Goal: Information Seeking & Learning: Learn about a topic

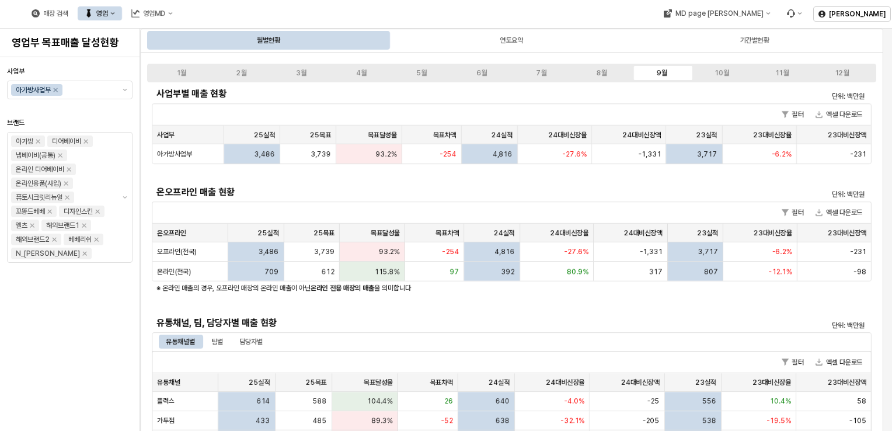
scroll to position [175, 0]
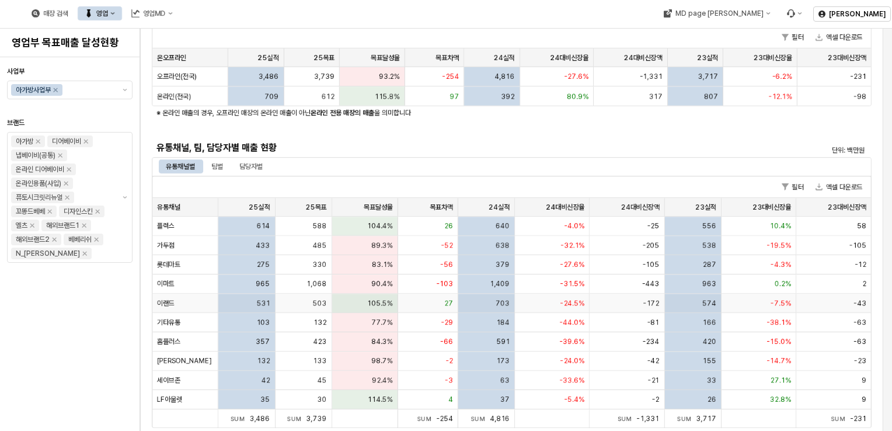
click at [358, 301] on div "105.5%" at bounding box center [365, 302] width 66 height 19
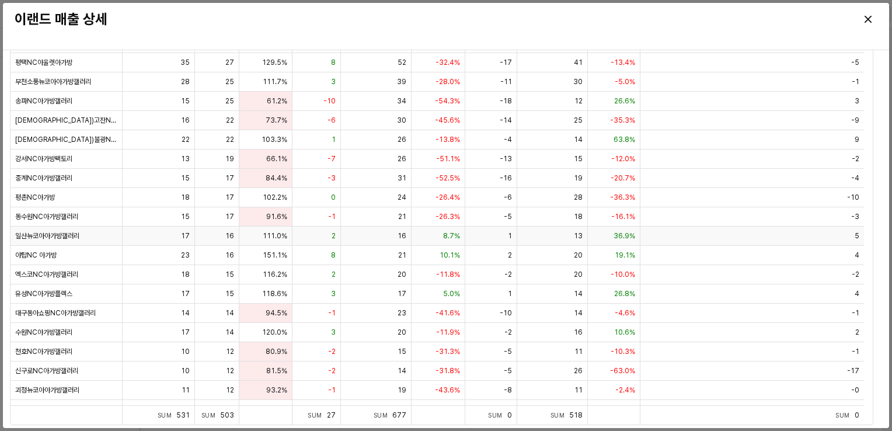
scroll to position [0, 0]
click at [872, 18] on div "Close" at bounding box center [868, 20] width 18 height 18
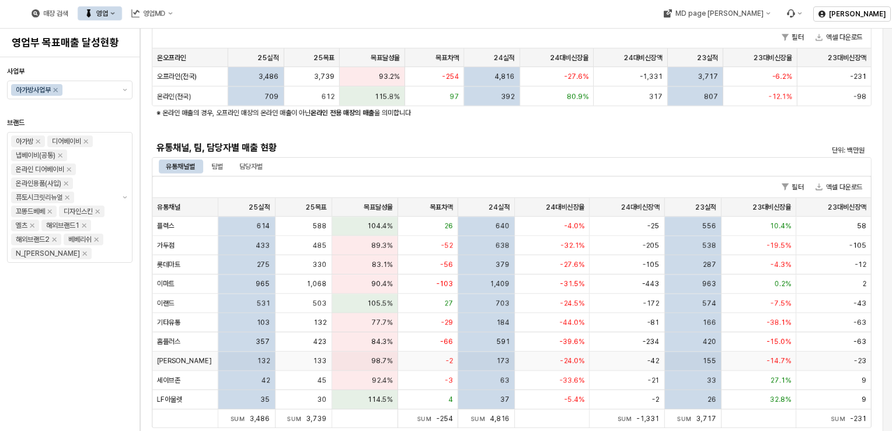
click at [218, 362] on div "132" at bounding box center [246, 360] width 57 height 19
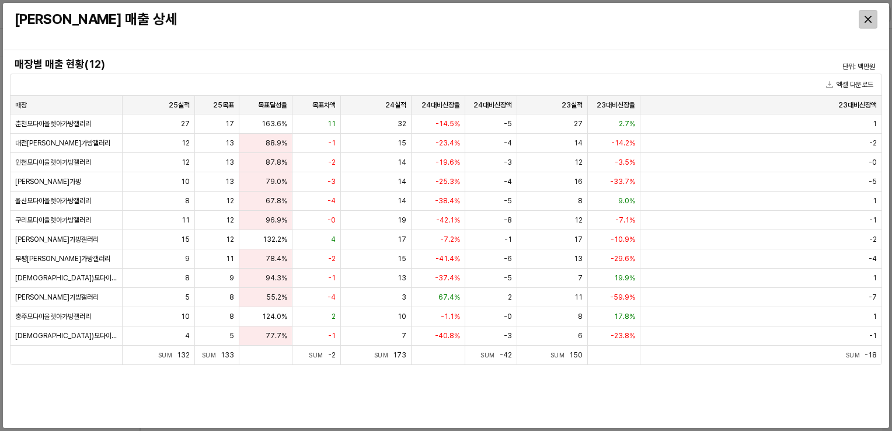
click at [867, 17] on icon "Close" at bounding box center [867, 19] width 7 height 7
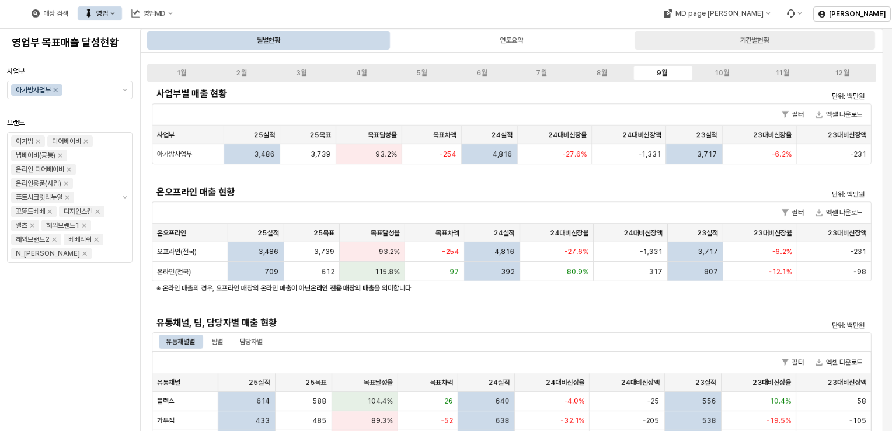
click at [727, 39] on div "기간별현황" at bounding box center [754, 40] width 240 height 19
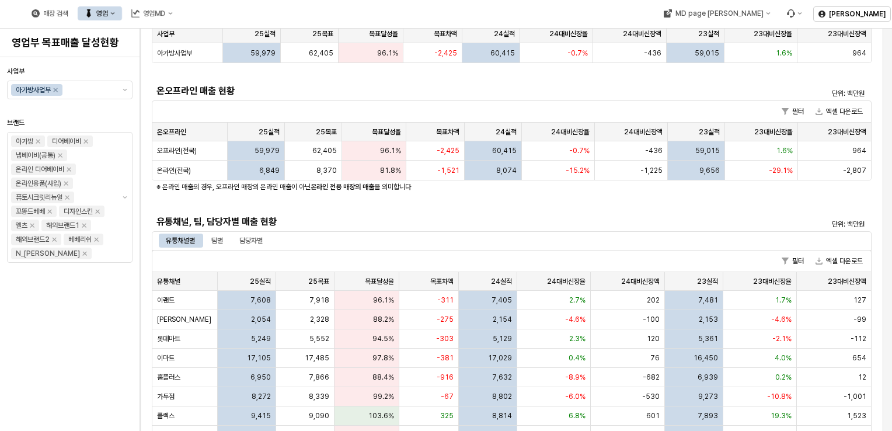
scroll to position [175, 0]
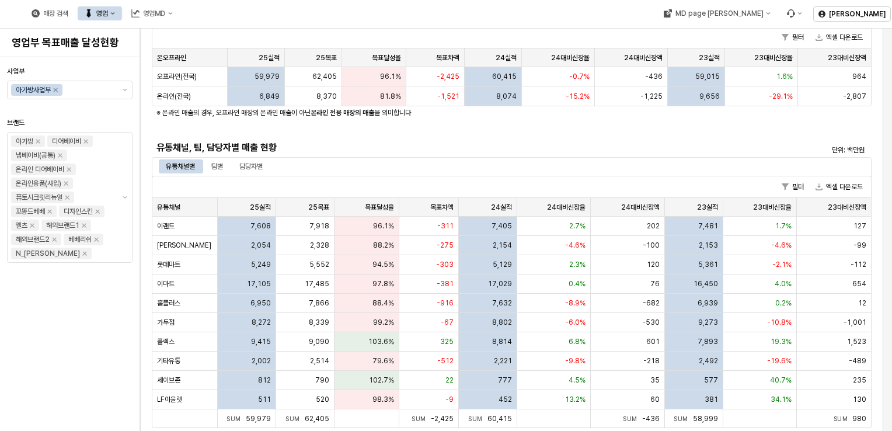
click at [188, 160] on div "유통채널별" at bounding box center [180, 166] width 29 height 14
click at [225, 167] on div "팀별" at bounding box center [217, 166] width 26 height 14
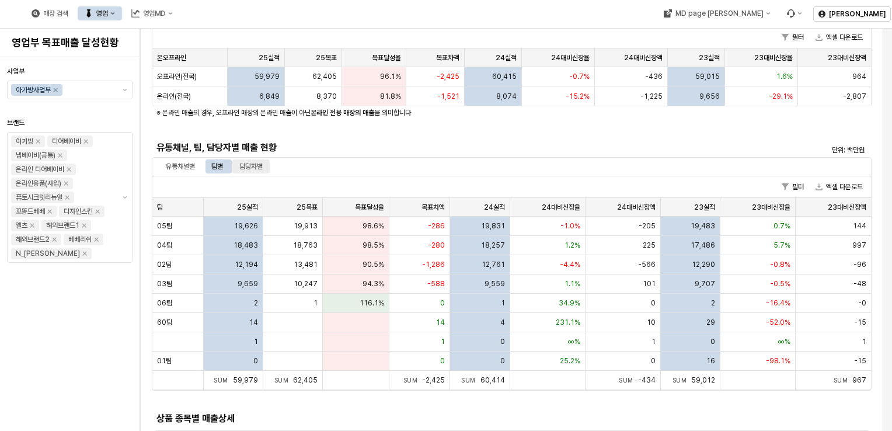
click at [254, 165] on div "담당자별" at bounding box center [250, 166] width 23 height 14
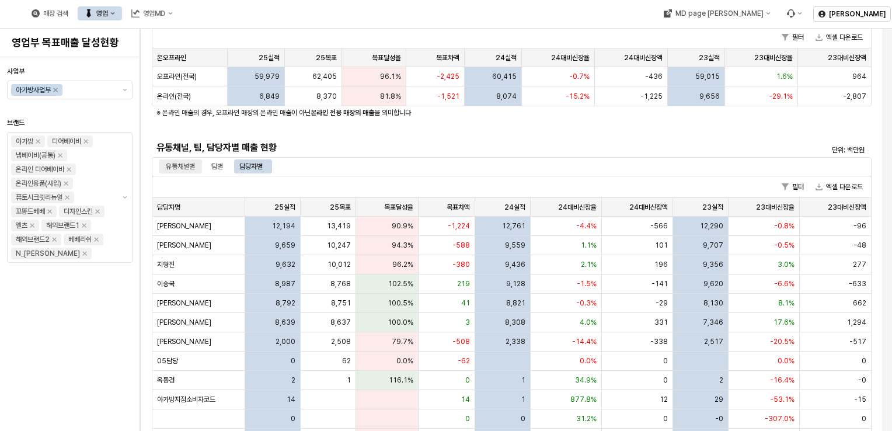
click at [190, 167] on div "유통채널별" at bounding box center [180, 166] width 29 height 14
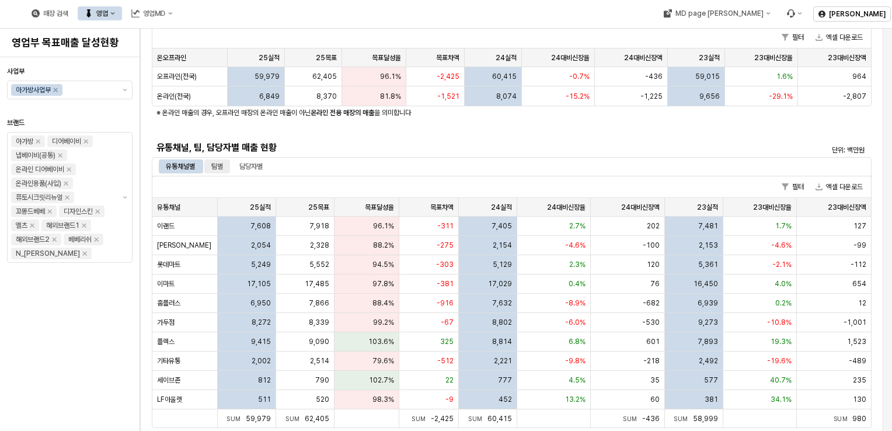
click at [218, 168] on div "팀별" at bounding box center [217, 166] width 12 height 14
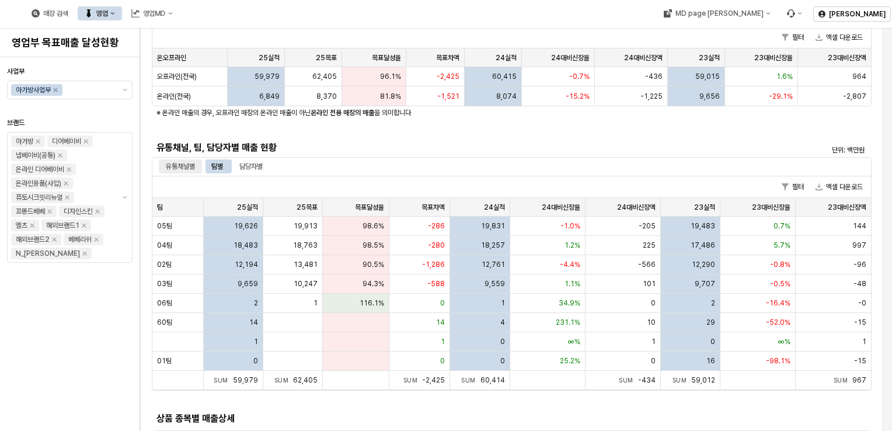
click at [180, 160] on div "유통채널별" at bounding box center [180, 166] width 29 height 14
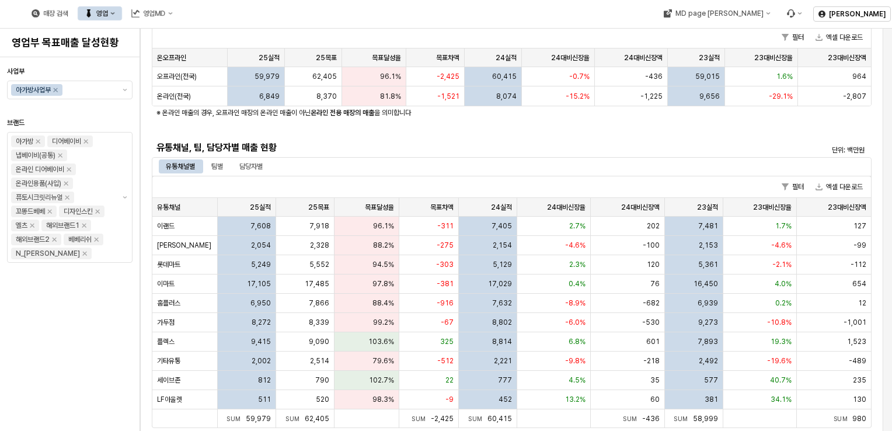
scroll to position [0, 0]
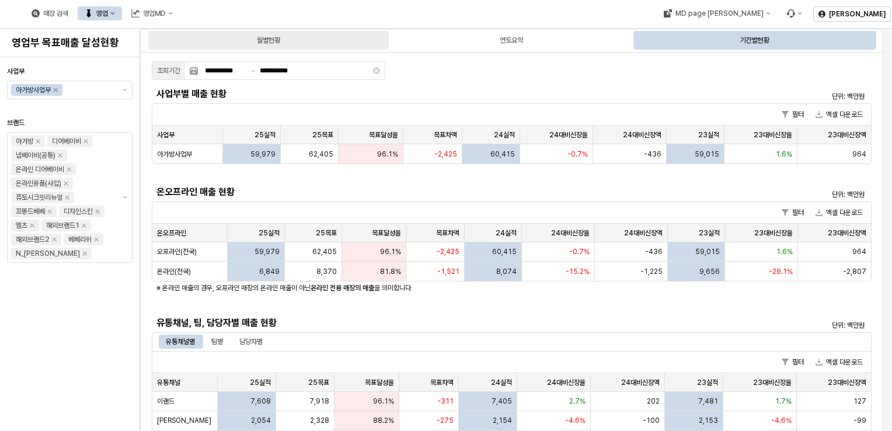
click at [299, 47] on div "월별현황" at bounding box center [268, 40] width 240 height 19
